Goal: Task Accomplishment & Management: Manage account settings

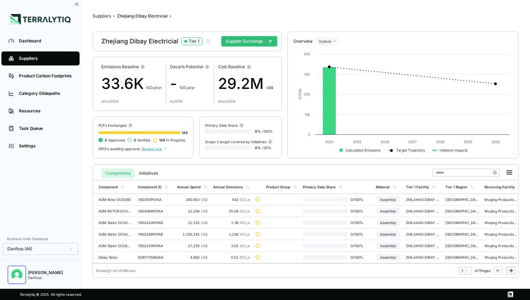
click at [17, 278] on img "Open user button" at bounding box center [16, 274] width 11 height 11
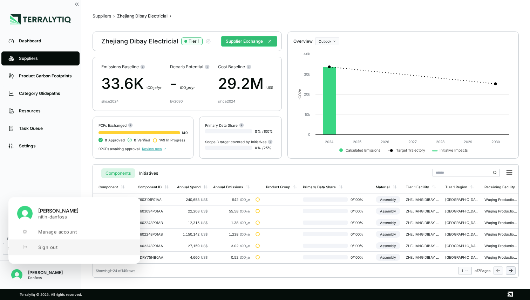
click at [55, 251] on button "Sign out" at bounding box center [74, 247] width 131 height 15
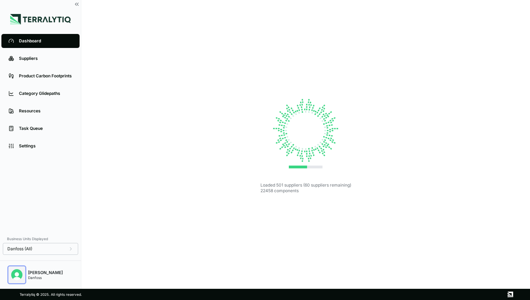
click at [14, 273] on img "Open user button" at bounding box center [16, 274] width 11 height 11
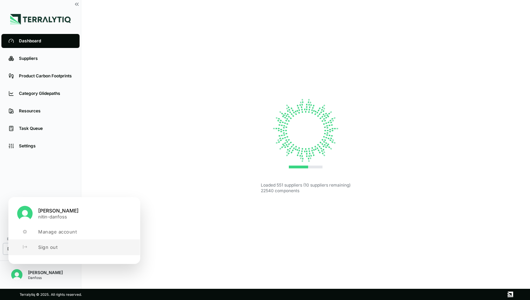
click at [31, 250] on button "Sign out" at bounding box center [74, 247] width 131 height 15
